Goal: Task Accomplishment & Management: Use online tool/utility

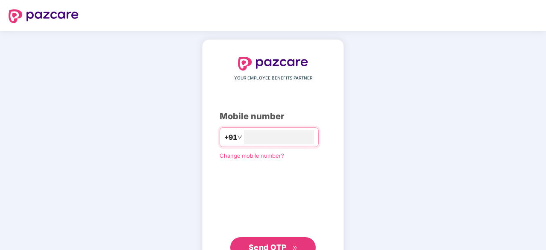
type input "**********"
click at [281, 249] on span "Send OTP" at bounding box center [268, 246] width 38 height 9
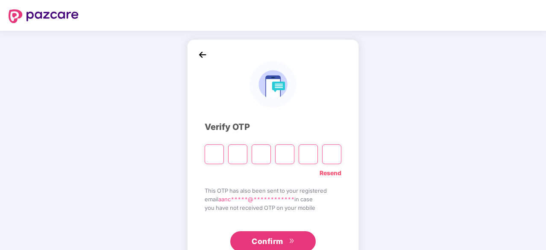
type input "*"
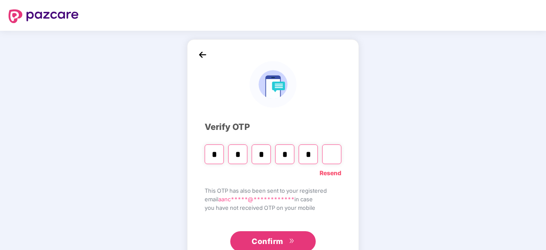
type input "*"
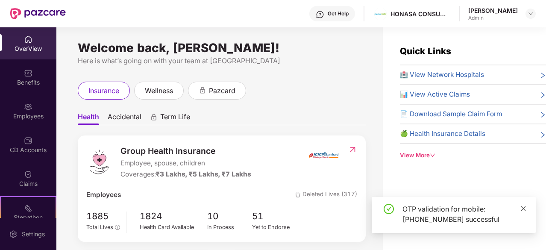
click at [524, 208] on icon "close" at bounding box center [523, 208] width 5 height 5
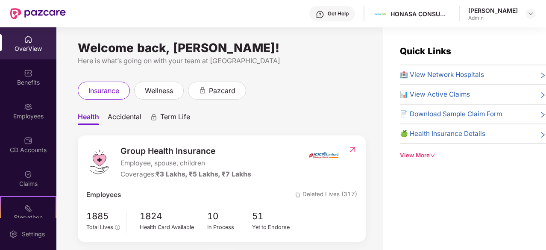
click at [343, 47] on div "Welcome back, Aanchal Bhatia!" at bounding box center [222, 47] width 288 height 7
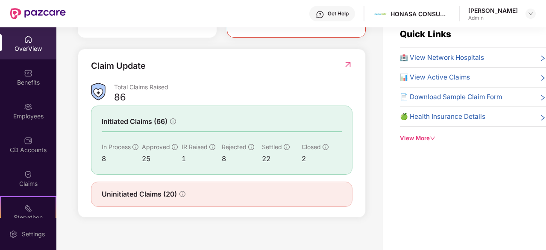
scroll to position [27, 0]
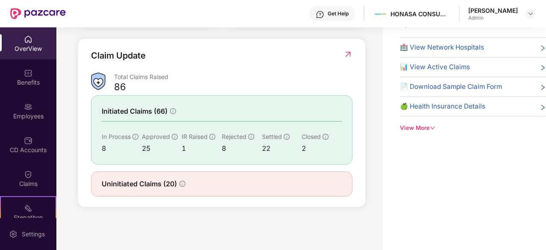
click at [185, 180] on div "Uninitiated Claims (20)" at bounding box center [144, 184] width 84 height 11
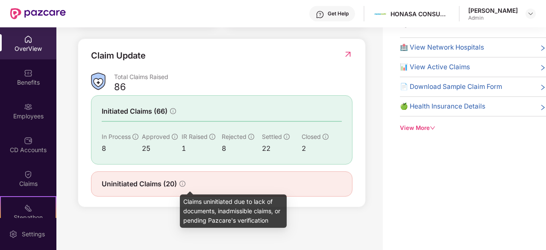
click at [182, 185] on icon "info-circle" at bounding box center [183, 184] width 6 height 6
click at [182, 184] on icon "info-circle" at bounding box center [183, 184] width 6 height 6
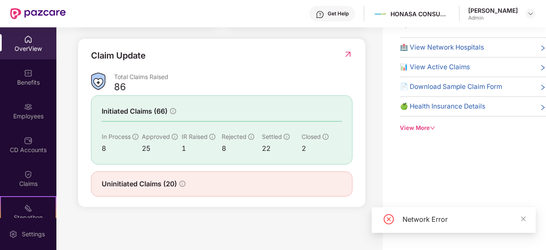
click at [239, 53] on div "Claim Update" at bounding box center [222, 61] width 262 height 24
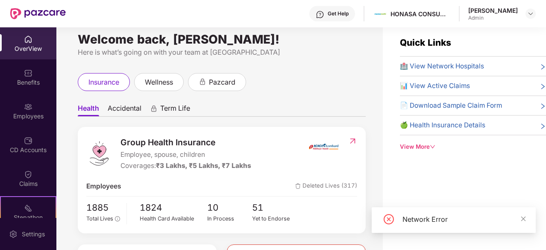
scroll to position [0, 0]
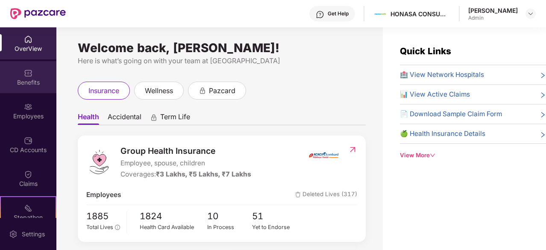
click at [27, 79] on div "Benefits" at bounding box center [28, 82] width 56 height 9
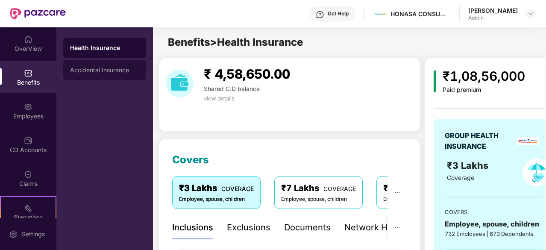
click at [121, 70] on div "Accidental Insurance" at bounding box center [104, 70] width 69 height 7
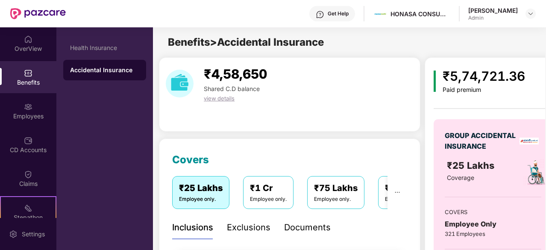
scroll to position [79, 0]
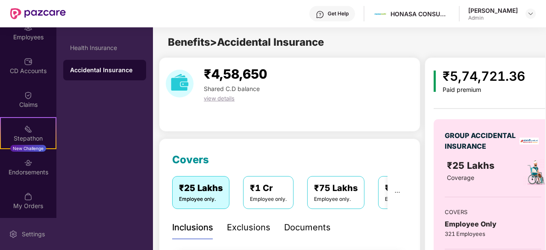
click at [36, 236] on div "Settings" at bounding box center [33, 234] width 28 height 9
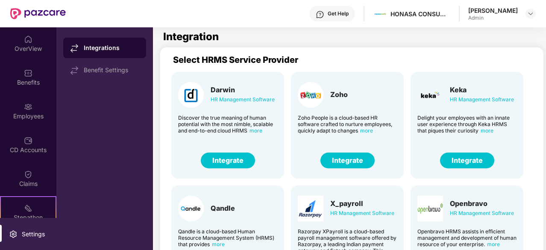
click at [242, 162] on button "Integrate" at bounding box center [228, 161] width 54 height 16
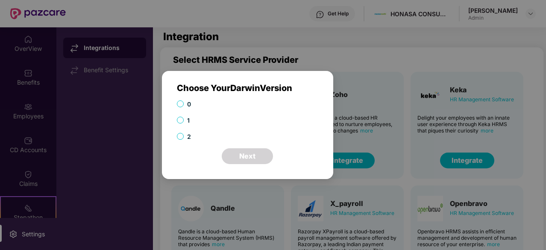
click at [141, 125] on div "Choose Your Darwin Version 0 1 2 Next Cancel OK" at bounding box center [273, 125] width 546 height 250
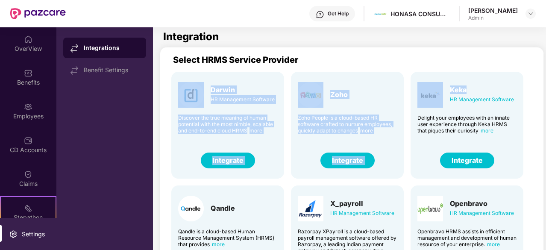
scroll to position [0, 6]
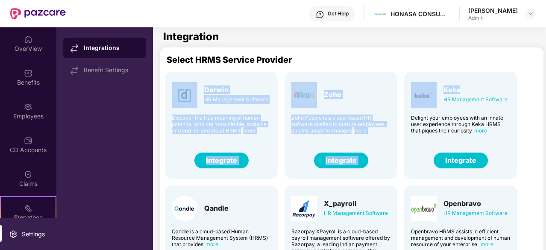
drag, startPoint x: 544, startPoint y: 62, endPoint x: 542, endPoint y: 81, distance: 19.3
click at [542, 81] on main "Integration Select HRMS Service Provider Darwin HR Management Software Discover…" at bounding box center [349, 138] width 393 height 223
click at [462, 57] on div "Select HRMS Service Provider" at bounding box center [355, 60] width 377 height 10
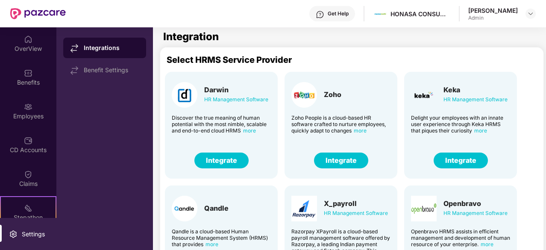
click at [249, 131] on span "more" at bounding box center [249, 130] width 13 height 6
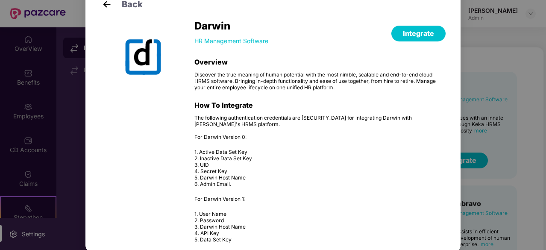
scroll to position [19, 0]
